Goal: Task Accomplishment & Management: Complete application form

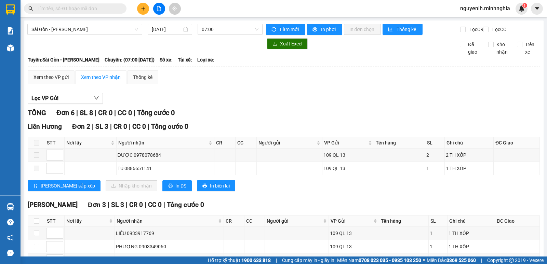
click at [73, 6] on input "text" at bounding box center [78, 9] width 81 height 8
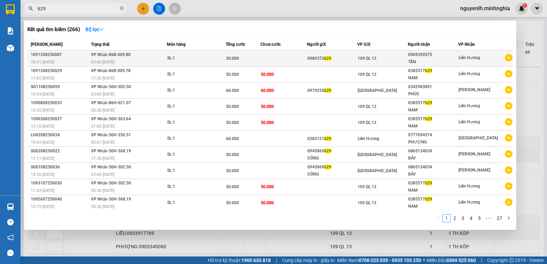
type input "629"
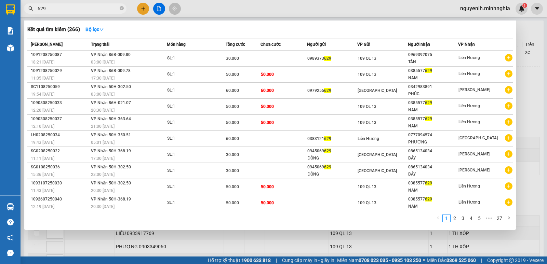
click at [410, 59] on div "TẦN" at bounding box center [434, 62] width 50 height 7
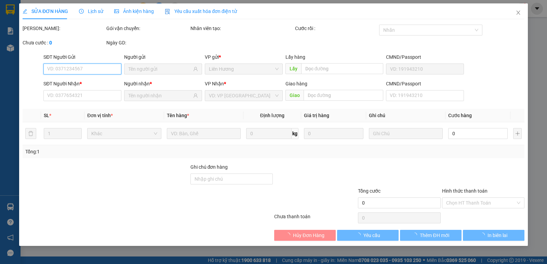
type input "0989373629"
type input "0969392075"
type input "TẦN"
type input "30.000"
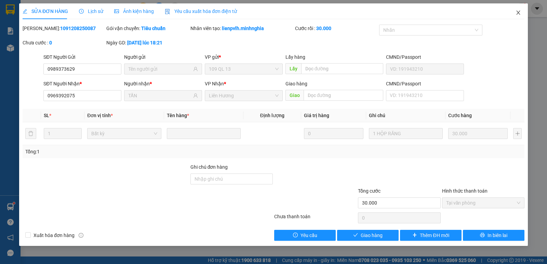
click at [519, 15] on icon "close" at bounding box center [518, 12] width 5 height 5
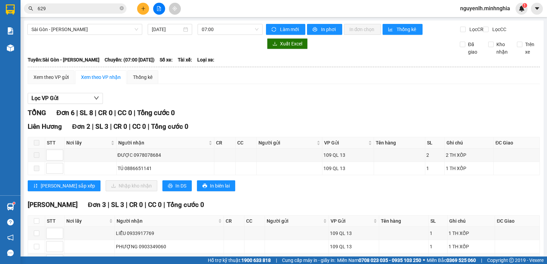
click at [92, 10] on input "629" at bounding box center [78, 9] width 81 height 8
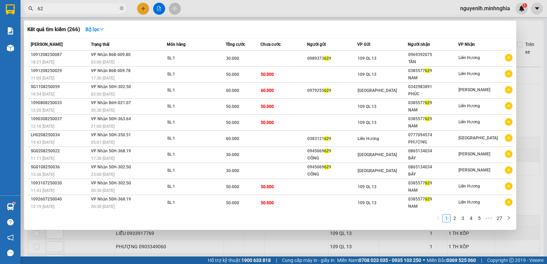
type input "6"
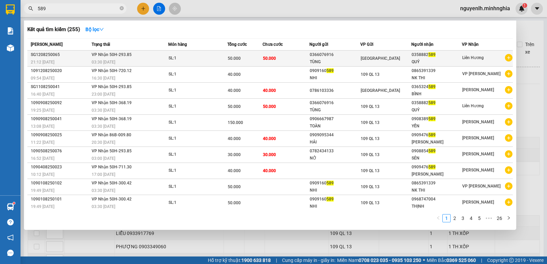
type input "589"
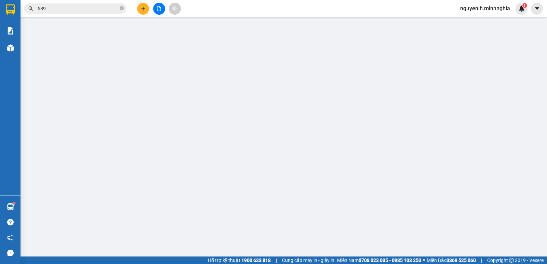
type input "0366076916"
type input "TÙNG"
type input "0358882589"
type input "QUÝ"
type input "50.000"
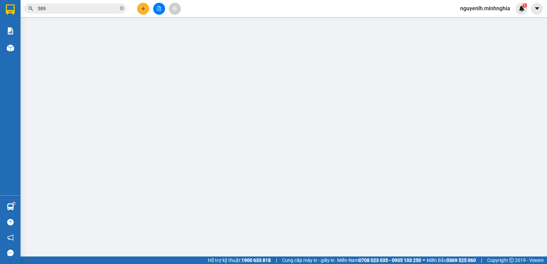
type input "50.000"
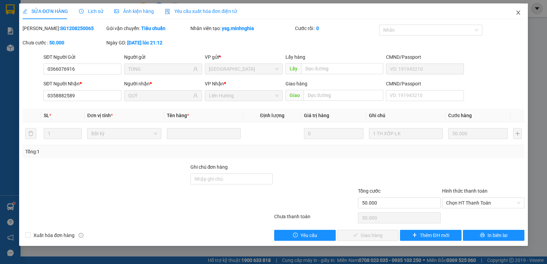
click at [517, 12] on icon "close" at bounding box center [518, 12] width 5 height 5
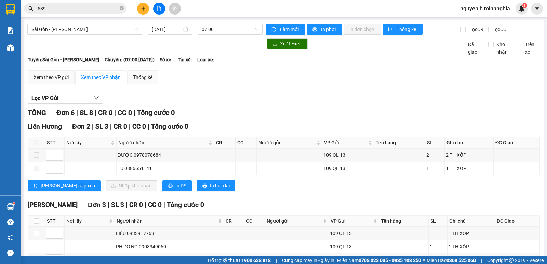
click at [73, 6] on input "589" at bounding box center [78, 9] width 81 height 8
